Goal: Information Seeking & Learning: Learn about a topic

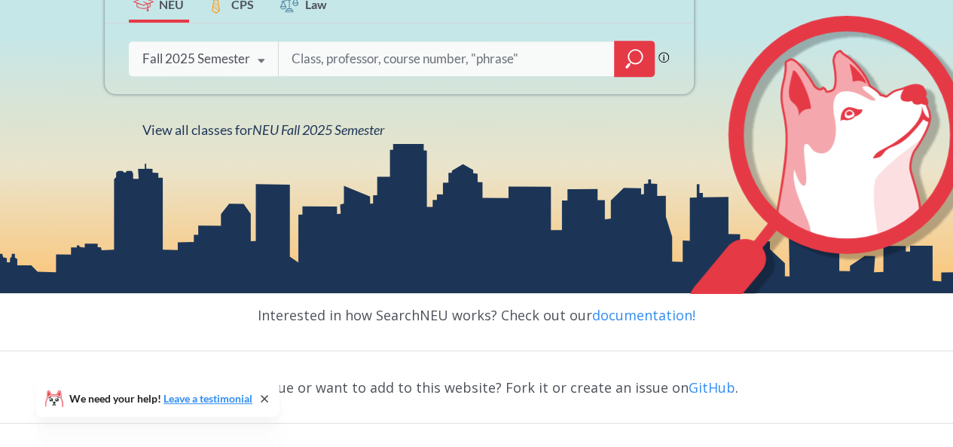
scroll to position [246, 0]
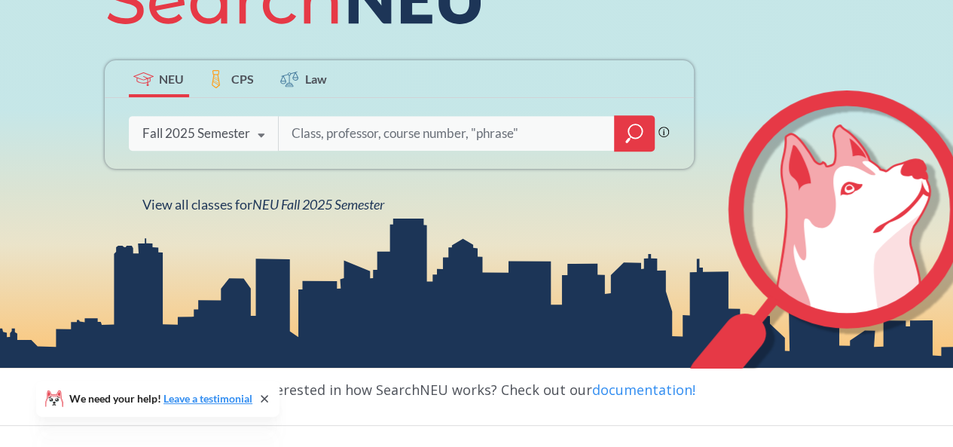
click at [341, 130] on input "search" at bounding box center [447, 134] width 314 height 32
type input "qualitative methods"
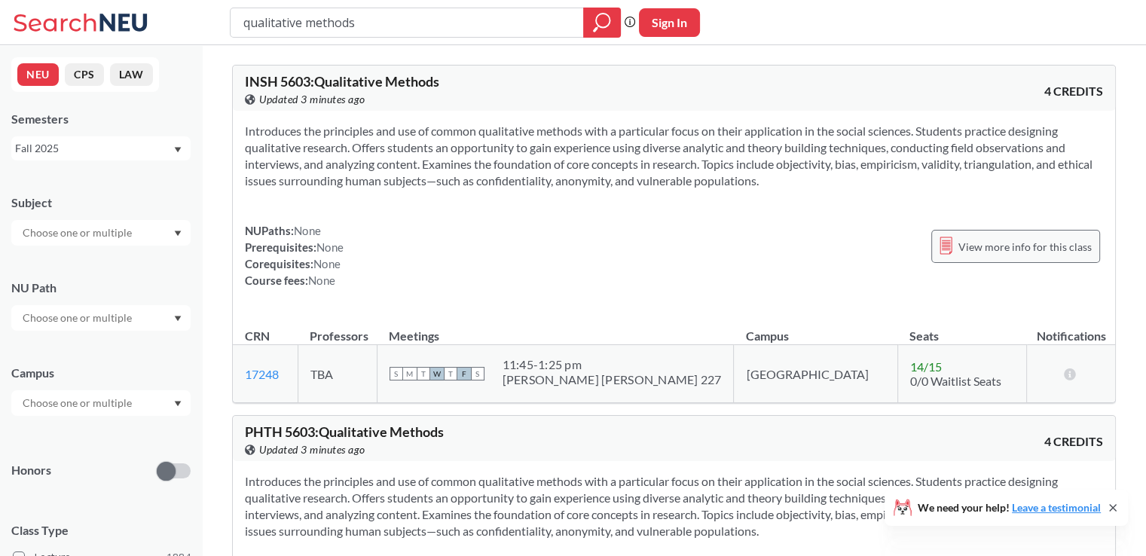
click at [953, 240] on span "View more info for this class" at bounding box center [1025, 246] width 133 height 19
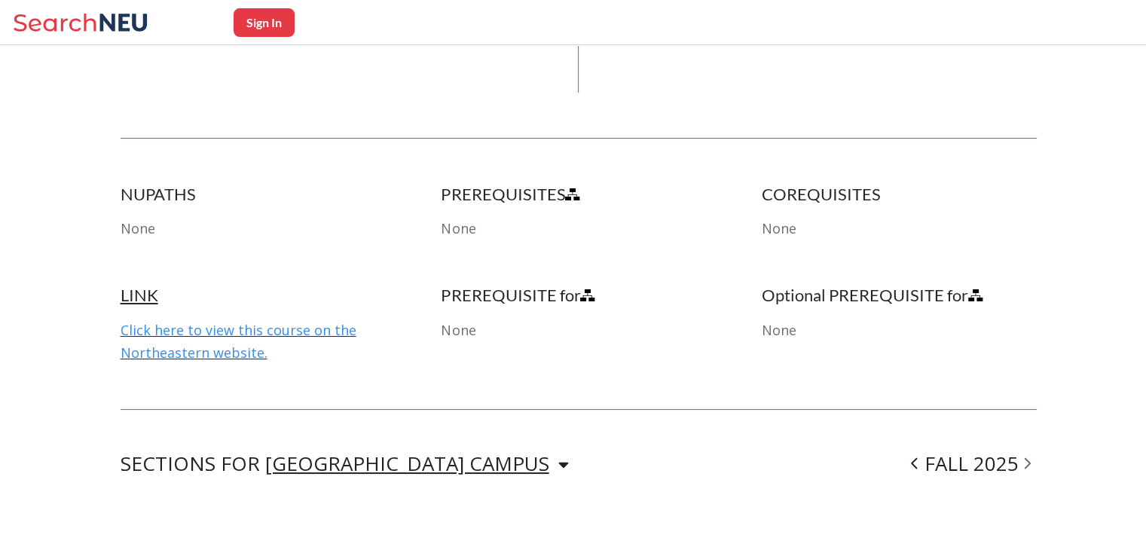
scroll to position [487, 0]
